Goal: Transaction & Acquisition: Purchase product/service

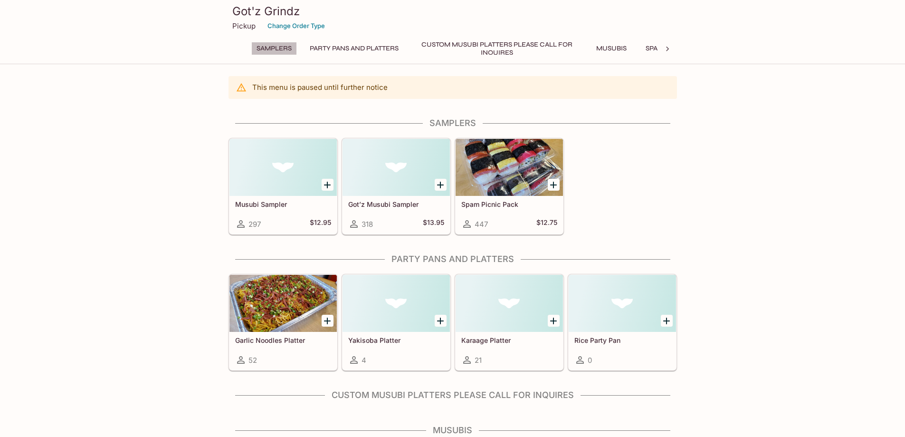
click at [277, 48] on button "Samplers" at bounding box center [274, 48] width 46 height 13
